Goal: Book appointment/travel/reservation

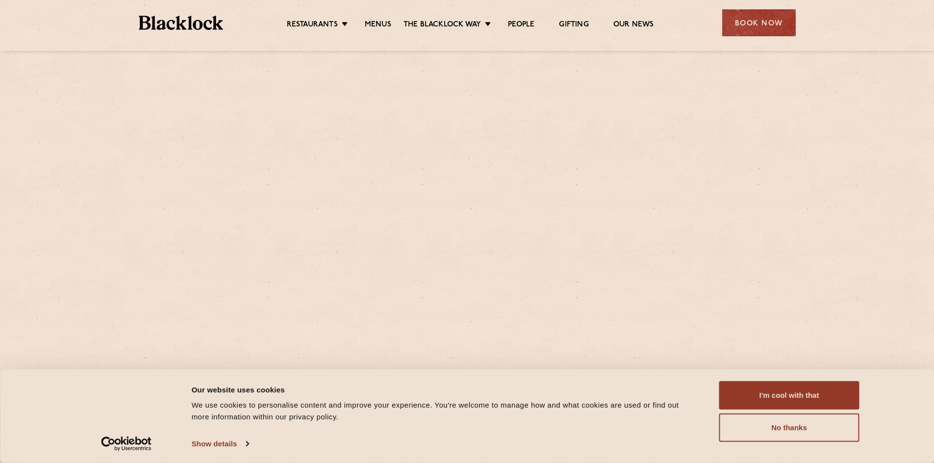
click at [797, 401] on button "I'm cool with that" at bounding box center [789, 395] width 140 height 28
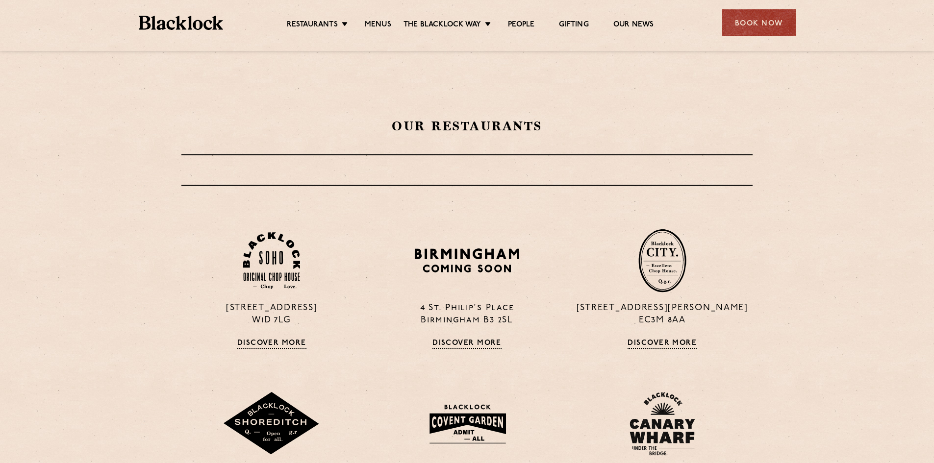
scroll to position [392, 0]
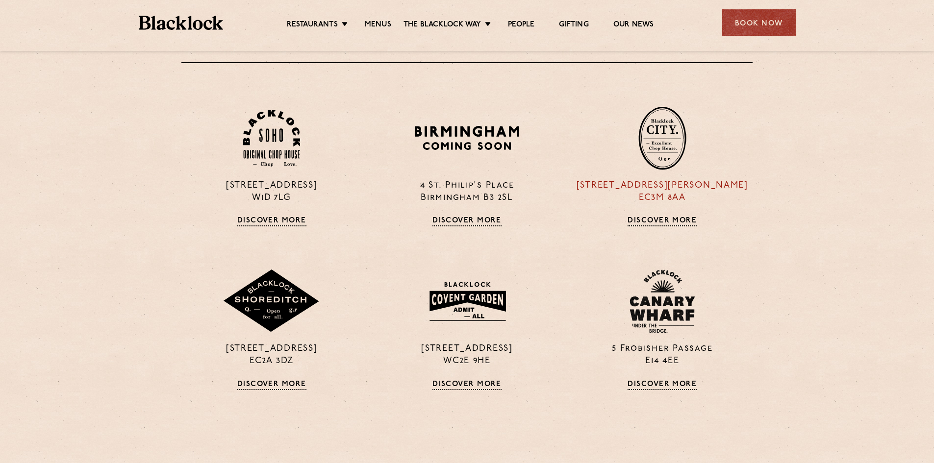
click at [638, 146] on img at bounding box center [662, 138] width 48 height 64
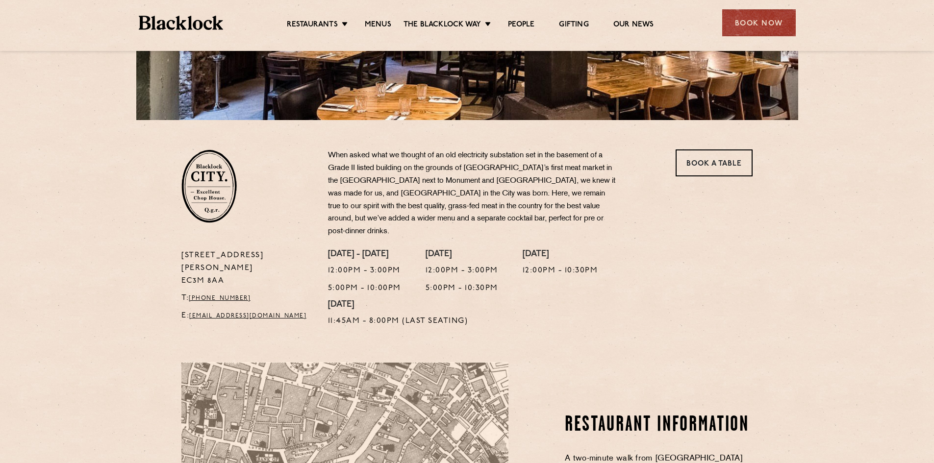
scroll to position [245, 0]
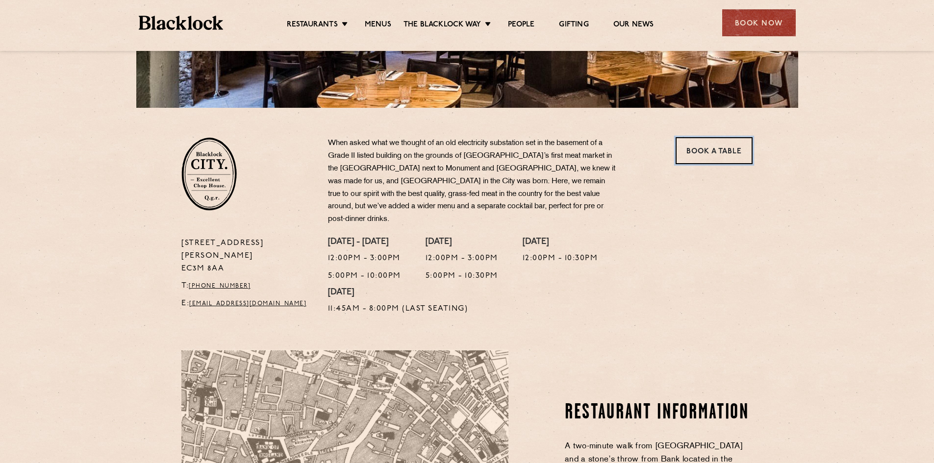
drag, startPoint x: 714, startPoint y: 154, endPoint x: 698, endPoint y: 218, distance: 65.9
click at [716, 154] on link "Book a Table" at bounding box center [714, 150] width 77 height 27
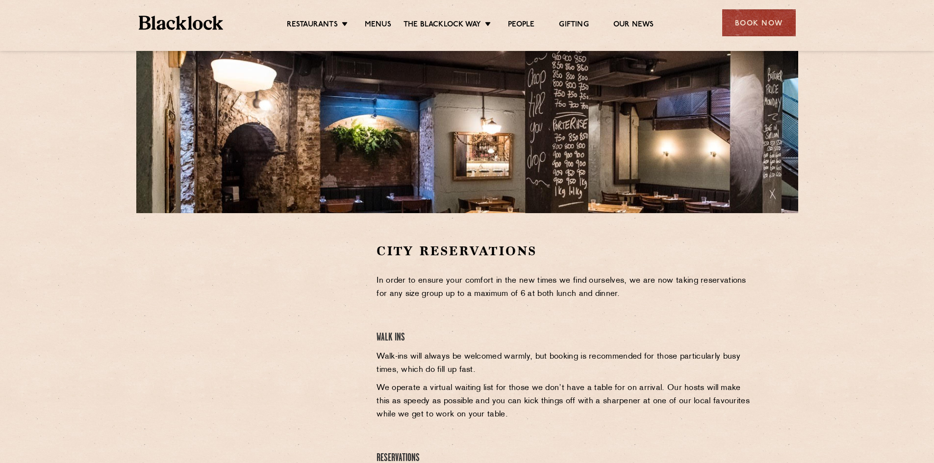
scroll to position [196, 0]
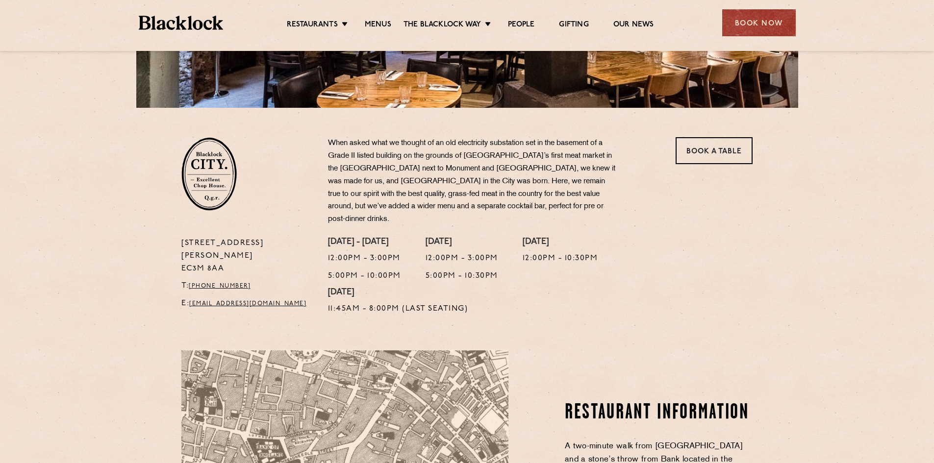
click at [303, 35] on div "Restaurants Soho City Shoreditch Covent Garden Canary Wharf Manchester Birmingh…" at bounding box center [467, 22] width 686 height 44
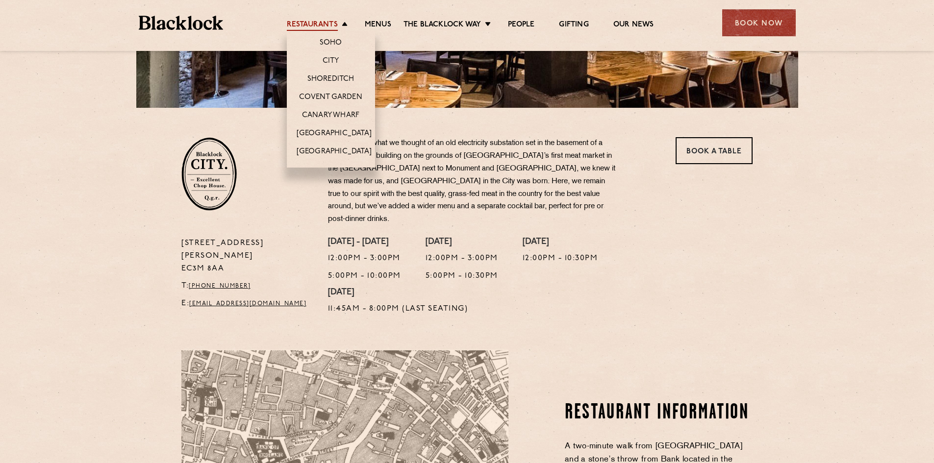
click at [305, 29] on link "Restaurants" at bounding box center [312, 25] width 51 height 11
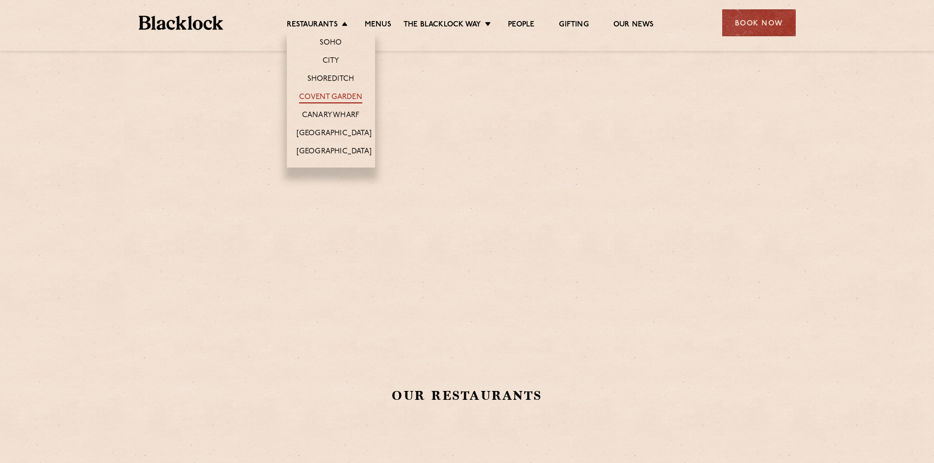
click at [339, 94] on link "Covent Garden" at bounding box center [330, 98] width 63 height 11
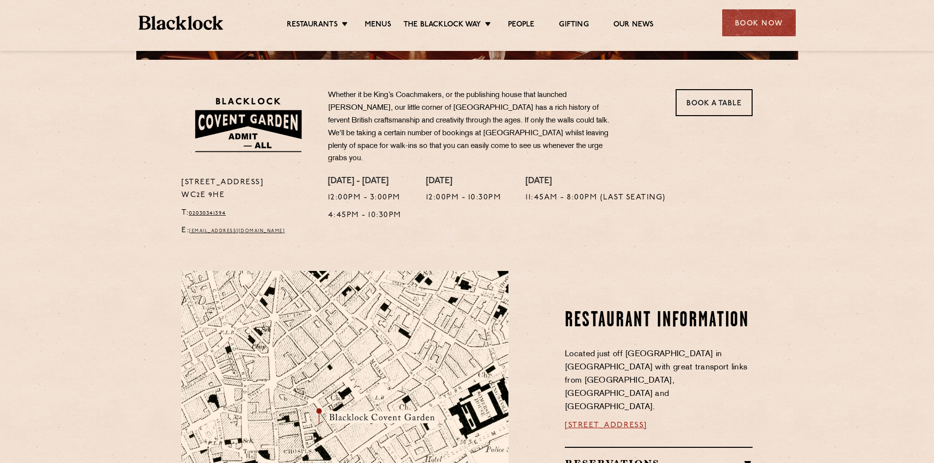
scroll to position [196, 0]
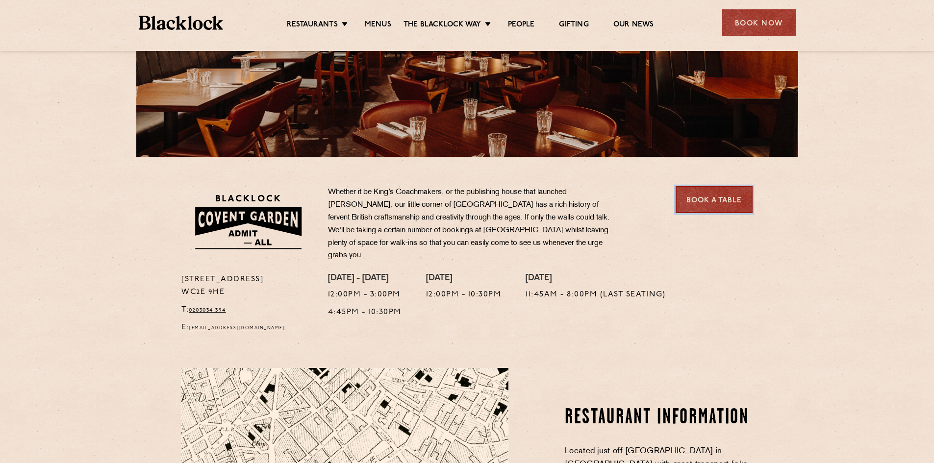
click at [732, 194] on link "Book a Table" at bounding box center [714, 199] width 77 height 27
